Goal: Task Accomplishment & Management: Manage account settings

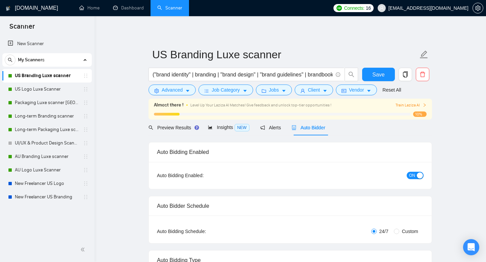
click at [415, 175] on button "ON" at bounding box center [415, 175] width 17 height 7
click at [371, 71] on button "Save" at bounding box center [378, 74] width 33 height 13
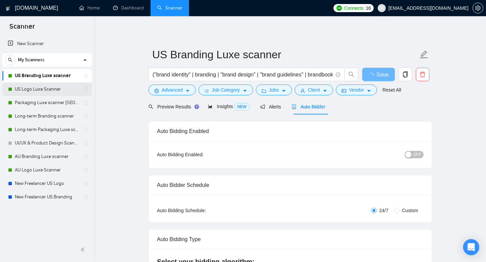
click at [60, 88] on link "US Logo Luxe Scanner" at bounding box center [47, 89] width 64 height 13
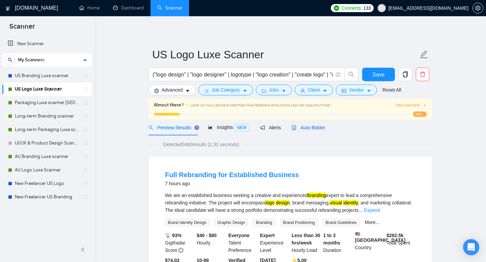
click at [319, 127] on span "Auto Bidder" at bounding box center [307, 127] width 33 height 5
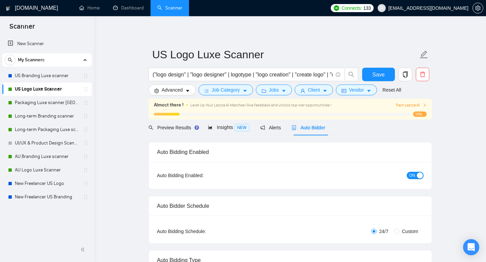
click at [410, 173] on span "ON" at bounding box center [412, 175] width 6 height 7
click at [63, 106] on link "Packaging Luxe scanner [GEOGRAPHIC_DATA]" at bounding box center [47, 102] width 64 height 13
click at [375, 75] on span "Save" at bounding box center [378, 75] width 12 height 8
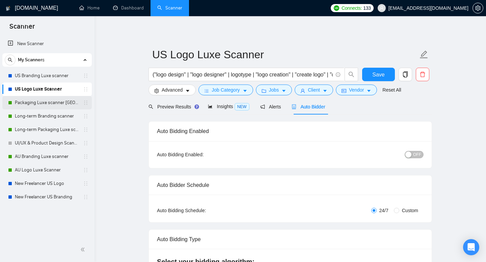
click at [72, 101] on link "Packaging Luxe scanner [GEOGRAPHIC_DATA]" at bounding box center [47, 102] width 64 height 13
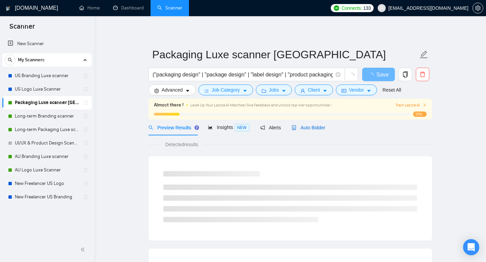
click at [316, 127] on span "Auto Bidder" at bounding box center [307, 127] width 33 height 5
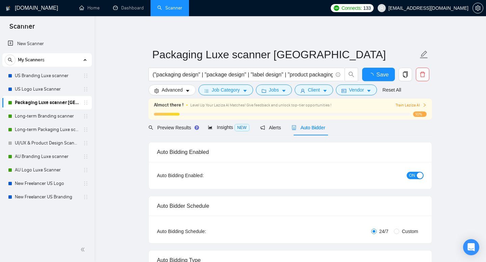
click at [415, 176] on button "ON" at bounding box center [415, 175] width 17 height 7
click at [384, 77] on button "Save" at bounding box center [378, 74] width 33 height 13
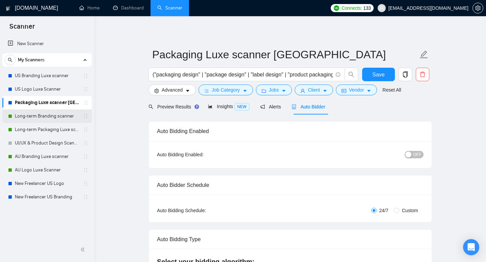
click at [72, 118] on link "Long-term Branding scanner" at bounding box center [47, 116] width 64 height 13
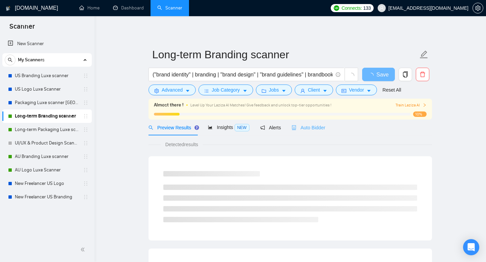
click at [315, 123] on div "Auto Bidder" at bounding box center [307, 128] width 33 height 16
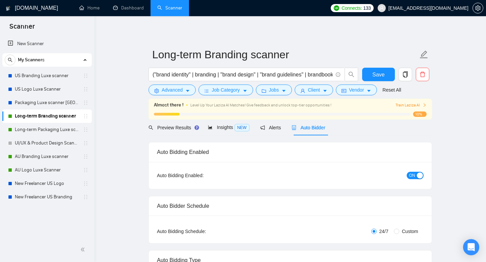
click at [414, 174] on span "ON" at bounding box center [412, 175] width 6 height 7
click at [376, 72] on span "Save" at bounding box center [378, 75] width 12 height 8
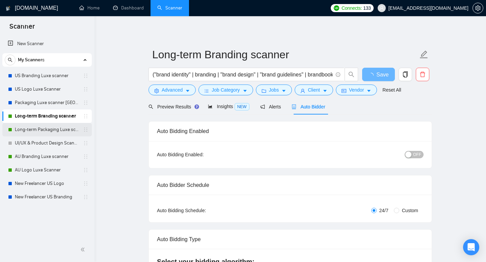
click at [68, 132] on link "Long-term Packaging Luxe scanner" at bounding box center [47, 129] width 64 height 13
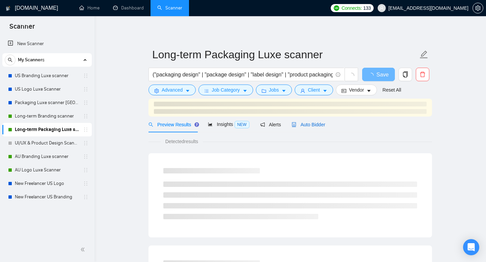
click at [316, 127] on span "Auto Bidder" at bounding box center [307, 124] width 33 height 5
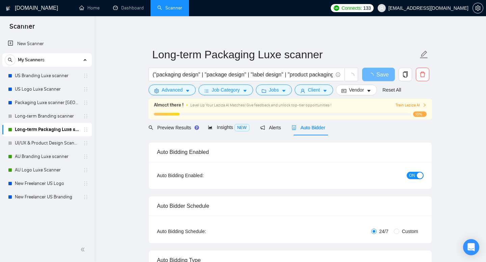
click at [413, 177] on span "ON" at bounding box center [412, 175] width 6 height 7
click at [379, 79] on span "Save" at bounding box center [378, 75] width 12 height 8
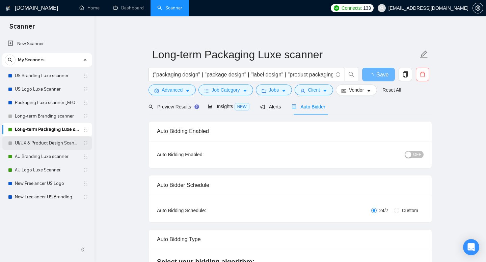
click at [68, 147] on link "UI/UX & Product Design Scanner" at bounding box center [47, 143] width 64 height 13
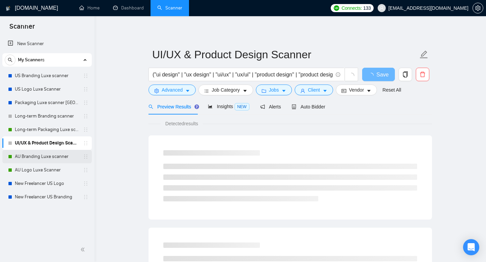
click at [60, 161] on link "AU Branding Luxe scanner" at bounding box center [47, 156] width 64 height 13
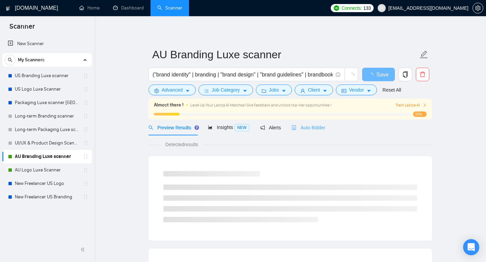
click at [313, 124] on div "Auto Bidder" at bounding box center [307, 128] width 33 height 16
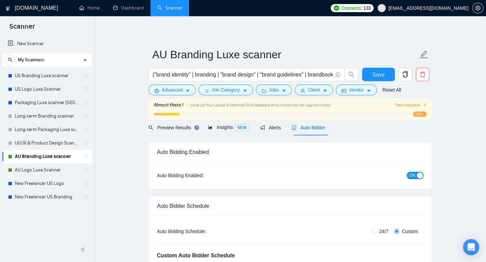
click at [415, 178] on span "ON" at bounding box center [412, 175] width 6 height 7
click at [51, 168] on link "AU Logo Luxe Scanner" at bounding box center [47, 170] width 64 height 13
click at [372, 71] on span "Save" at bounding box center [378, 75] width 12 height 8
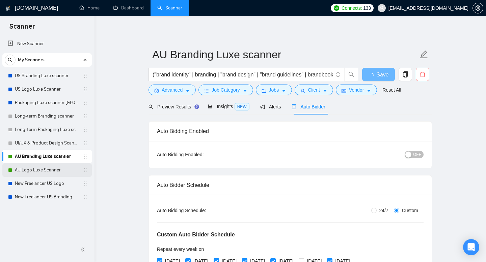
click at [53, 172] on link "AU Logo Luxe Scanner" at bounding box center [47, 170] width 64 height 13
click at [58, 171] on link "AU Logo Luxe Scanner" at bounding box center [47, 170] width 64 height 13
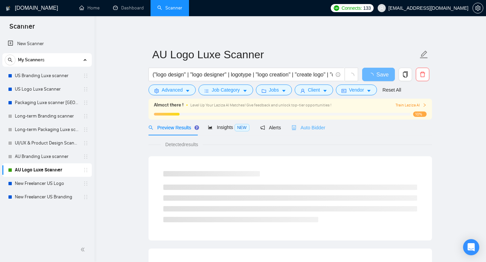
click at [314, 121] on div "Auto Bidder" at bounding box center [307, 128] width 33 height 16
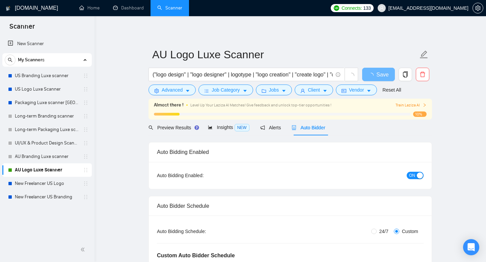
click at [419, 175] on div "button" at bounding box center [420, 176] width 6 height 6
click at [376, 73] on span "Save" at bounding box center [378, 75] width 12 height 8
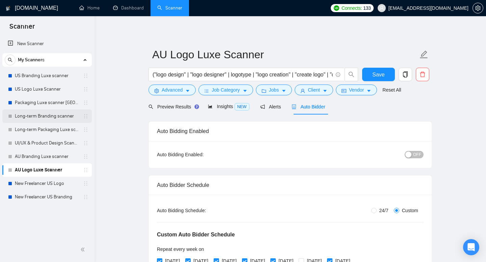
click at [52, 120] on link "Long-term Branding scanner" at bounding box center [47, 116] width 64 height 13
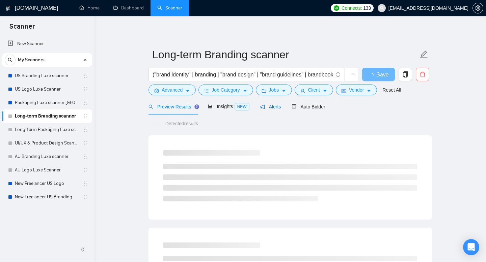
click at [275, 109] on span "Alerts" at bounding box center [270, 106] width 21 height 5
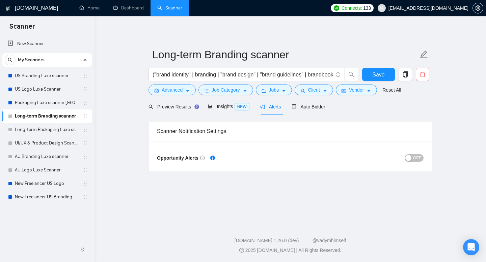
click at [412, 159] on button "OFF" at bounding box center [413, 158] width 19 height 7
